Goal: Communication & Community: Ask a question

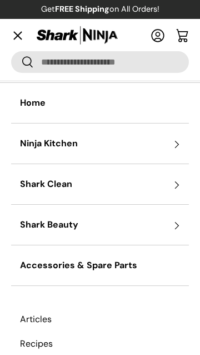
click at [36, 106] on link "Home" at bounding box center [100, 103] width 178 height 40
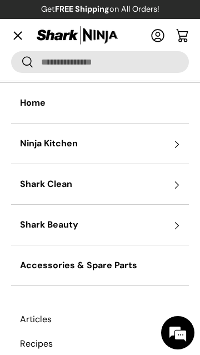
click at [191, 339] on em at bounding box center [178, 333] width 30 height 30
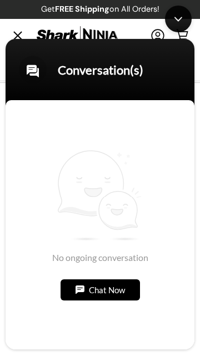
click at [90, 290] on div "Chat Now" at bounding box center [101, 289] width 80 height 21
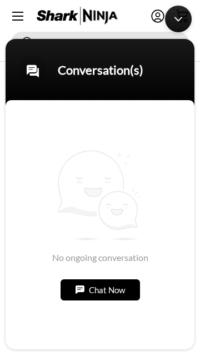
click at [42, 83] on header "Conversation(s)" at bounding box center [100, 72] width 189 height 67
click at [40, 62] on span at bounding box center [33, 70] width 28 height 28
click at [95, 284] on div "Chat Now" at bounding box center [101, 289] width 80 height 21
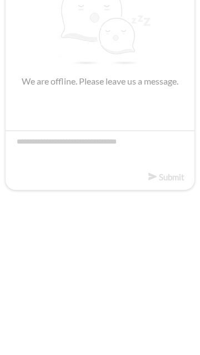
scroll to position [211, 0]
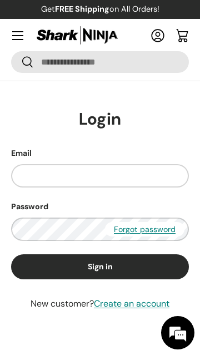
click at [184, 329] on em at bounding box center [178, 333] width 30 height 30
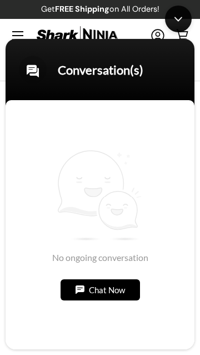
click at [29, 73] on span at bounding box center [33, 70] width 28 height 28
click at [80, 288] on div "Chat Now" at bounding box center [101, 289] width 80 height 21
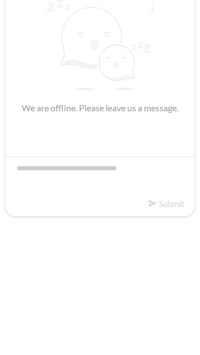
scroll to position [52, 0]
